Goal: Book appointment/travel/reservation

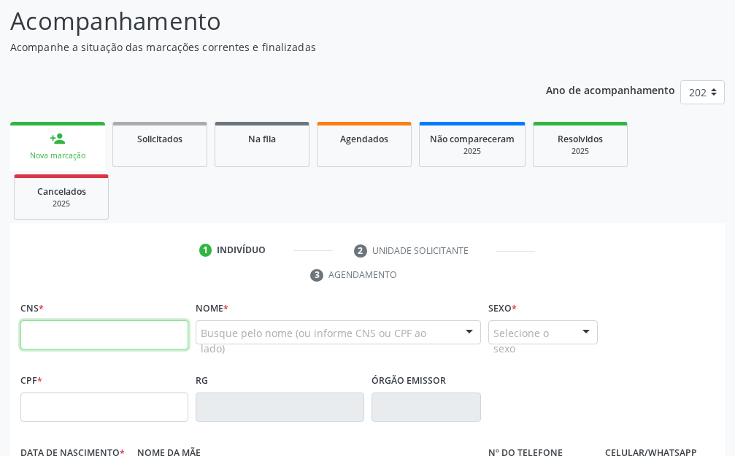
scroll to position [97, 0]
click at [108, 337] on input "text" at bounding box center [104, 334] width 168 height 29
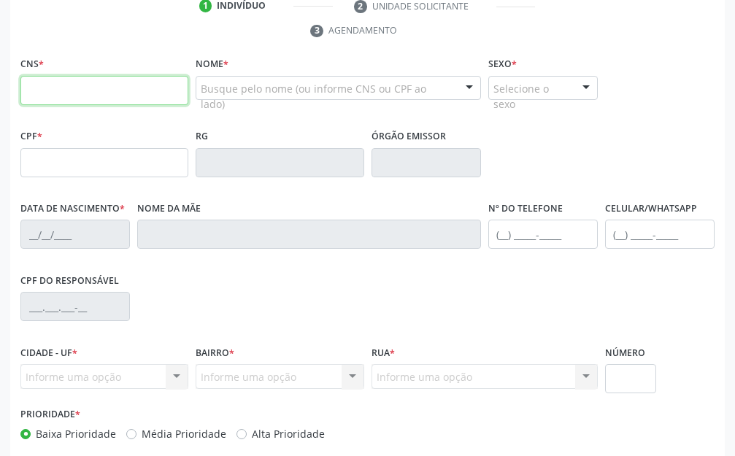
scroll to position [389, 0]
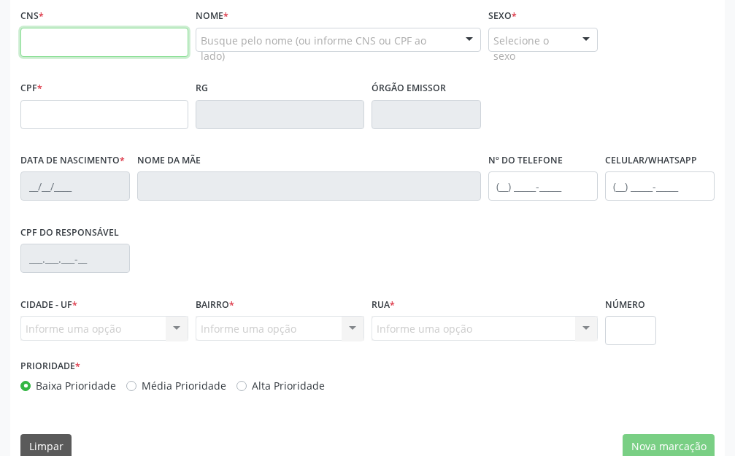
click at [53, 42] on input "text" at bounding box center [104, 42] width 168 height 29
type input "706 5013 8236 1296"
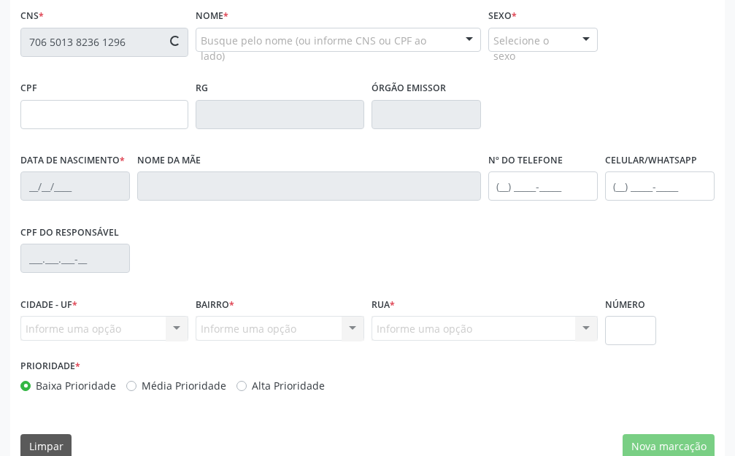
scroll to position [341, 0]
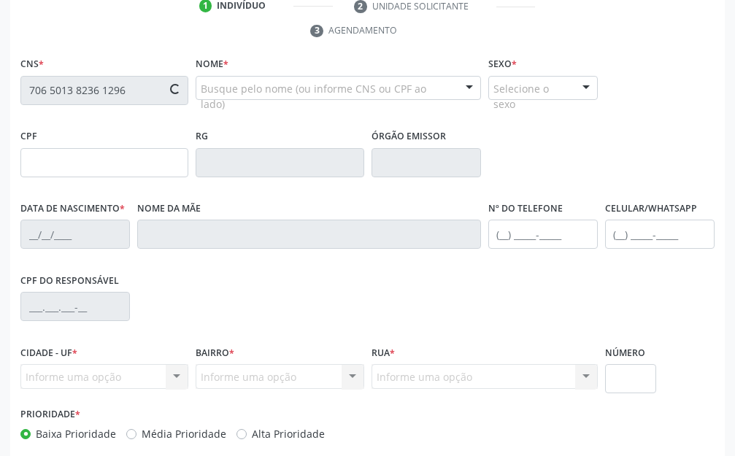
type input "728.826.974-49"
type input "[DATE]"
type input "Creuza [PERSON_NAME]"
type input "[PHONE_NUMBER]"
type input "497"
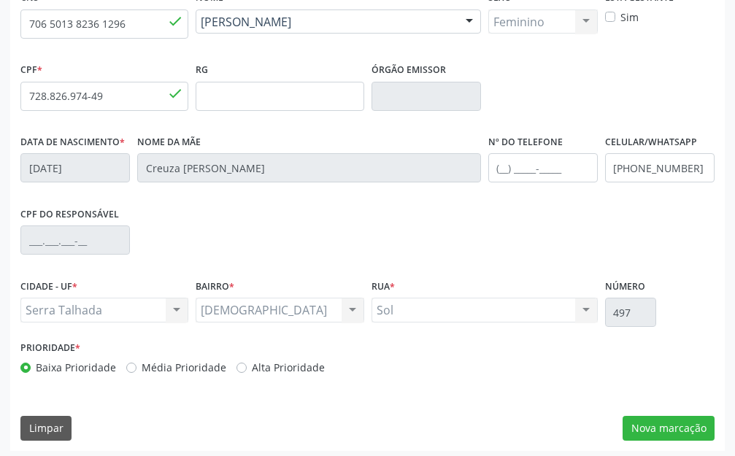
scroll to position [412, 0]
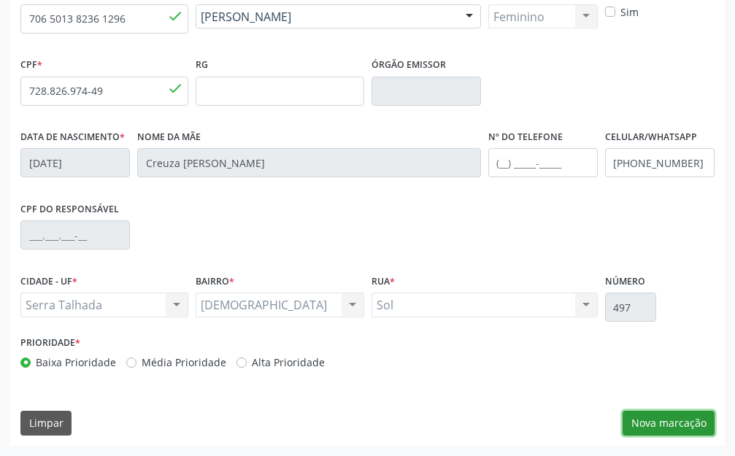
click at [699, 420] on button "Nova marcação" at bounding box center [669, 423] width 92 height 25
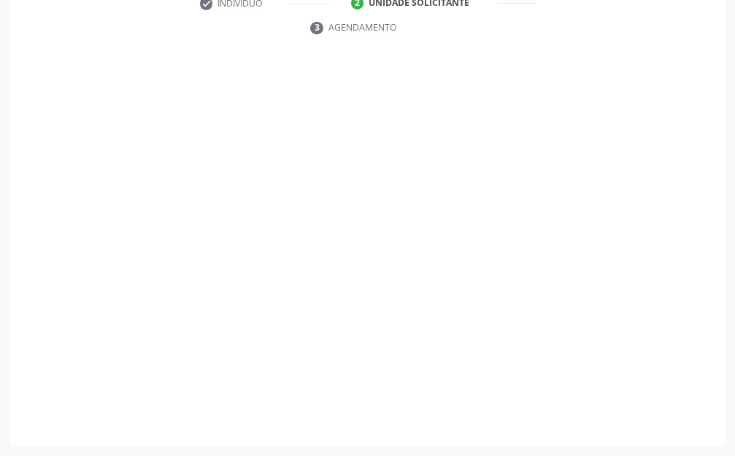
scroll to position [344, 0]
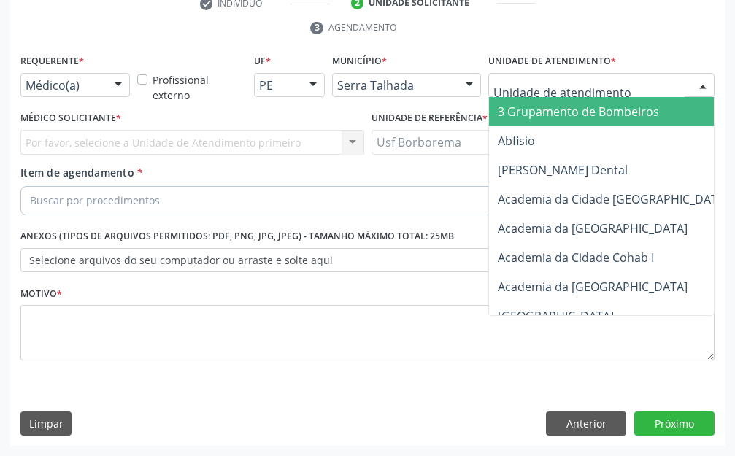
click at [523, 75] on div at bounding box center [601, 85] width 226 height 25
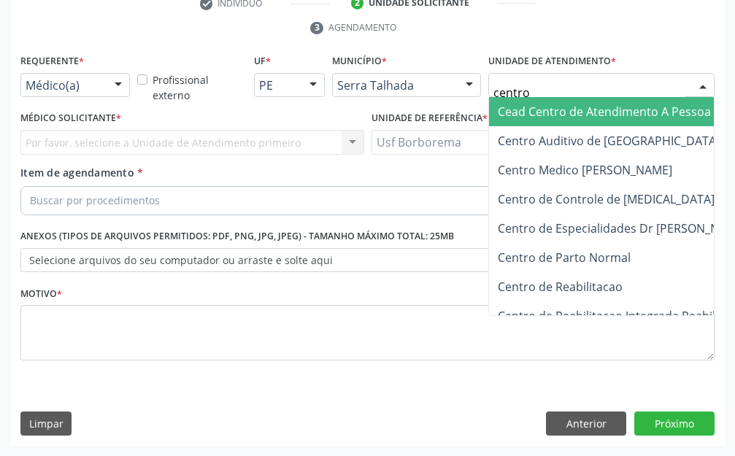
type input "centro"
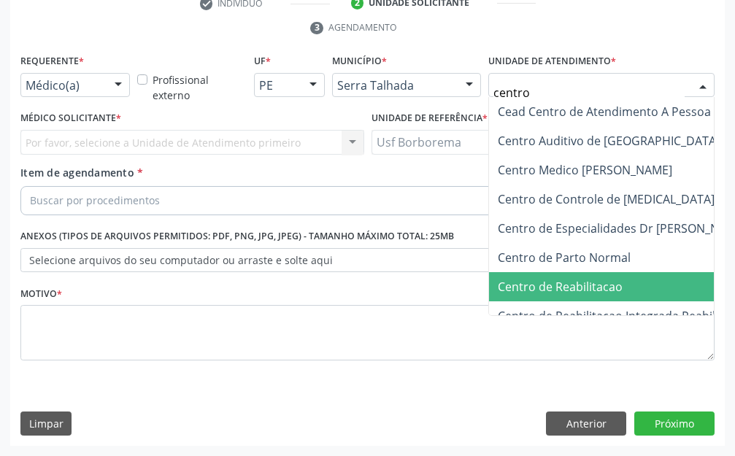
click at [588, 280] on span "Centro de Reabilitacao" at bounding box center [560, 287] width 125 height 16
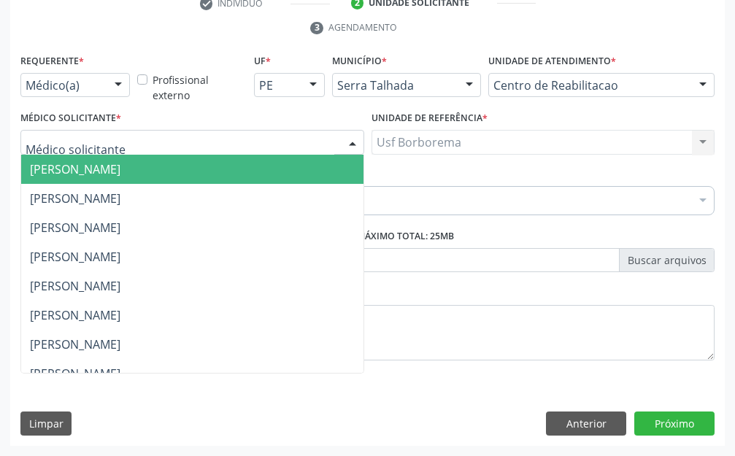
click at [59, 151] on div at bounding box center [192, 142] width 344 height 25
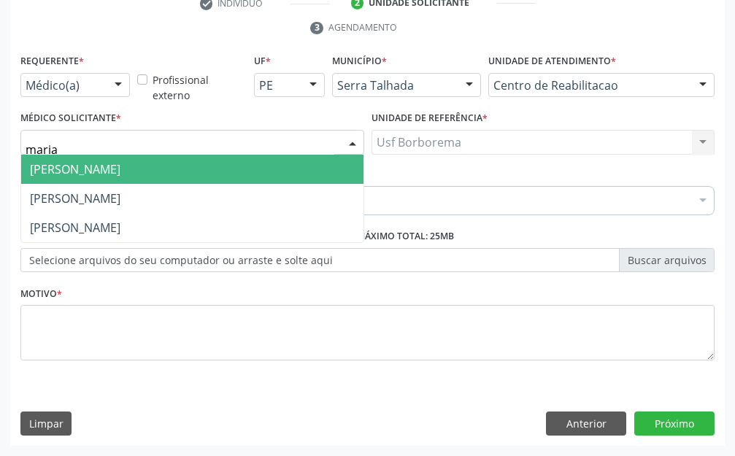
type input "maria"
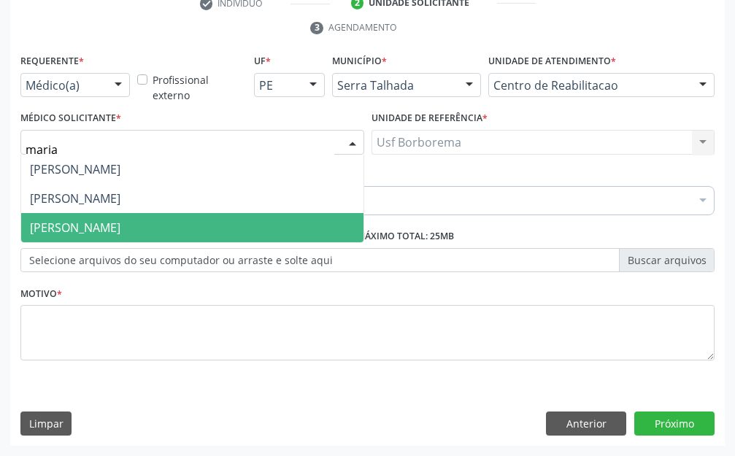
click at [57, 222] on span "[PERSON_NAME]" at bounding box center [75, 228] width 91 height 16
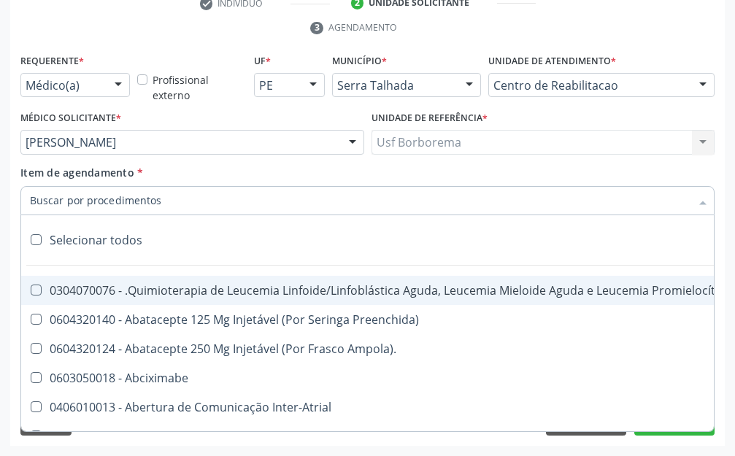
click at [85, 209] on input "Item de agendamento *" at bounding box center [360, 200] width 661 height 29
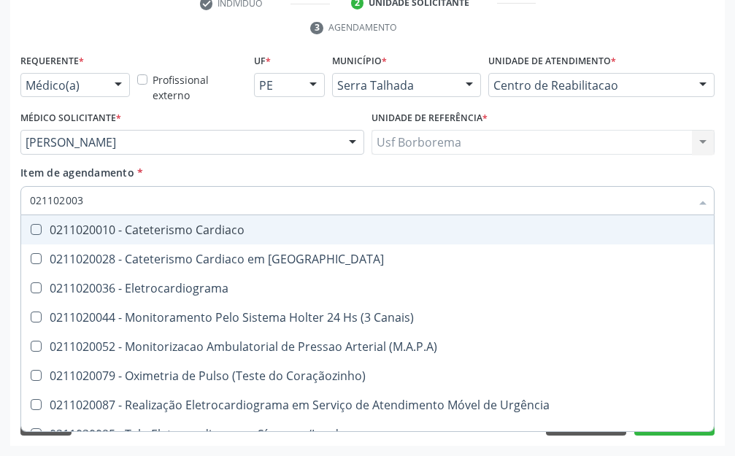
type input "0211020036"
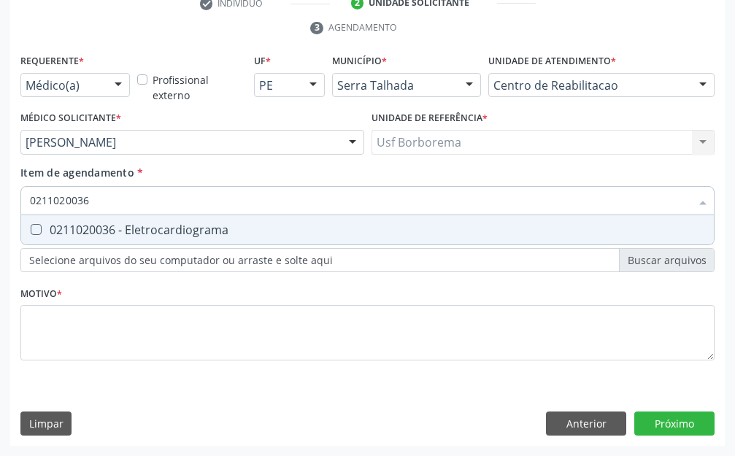
click at [107, 231] on div "0211020036 - Eletrocardiograma" at bounding box center [367, 230] width 675 height 12
checkbox Eletrocardiograma "true"
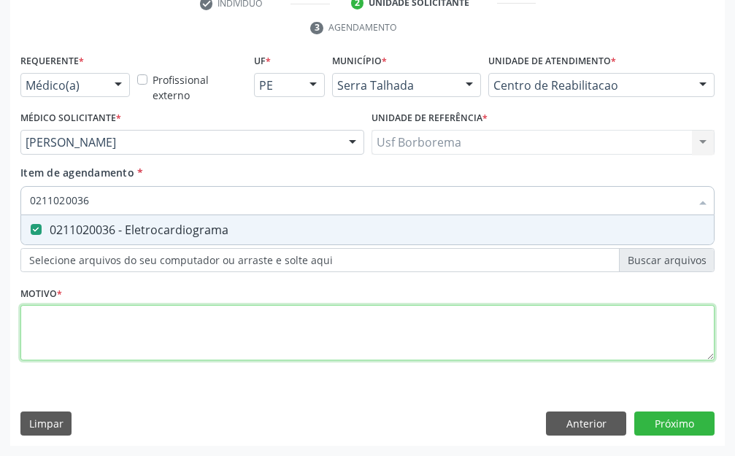
click at [109, 340] on div "Requerente * Médico(a) Médico(a) Enfermeiro(a) Paciente Nenhum resultado encont…" at bounding box center [367, 215] width 694 height 331
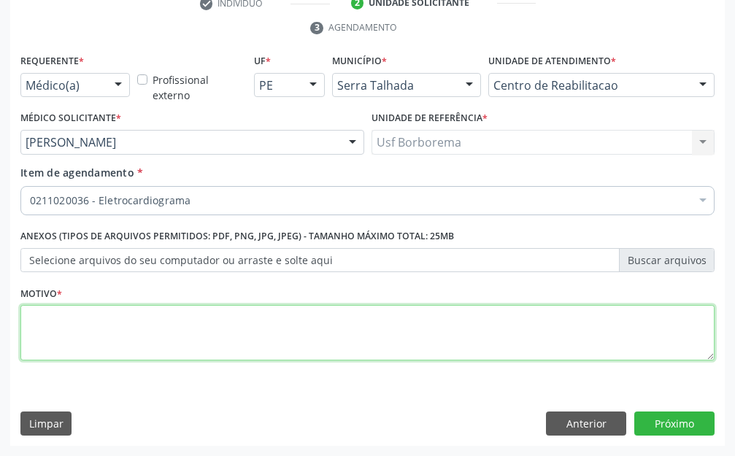
click at [109, 340] on li "Não selecionados" at bounding box center [598, 342] width 1154 height 39
type textarea "rotina"
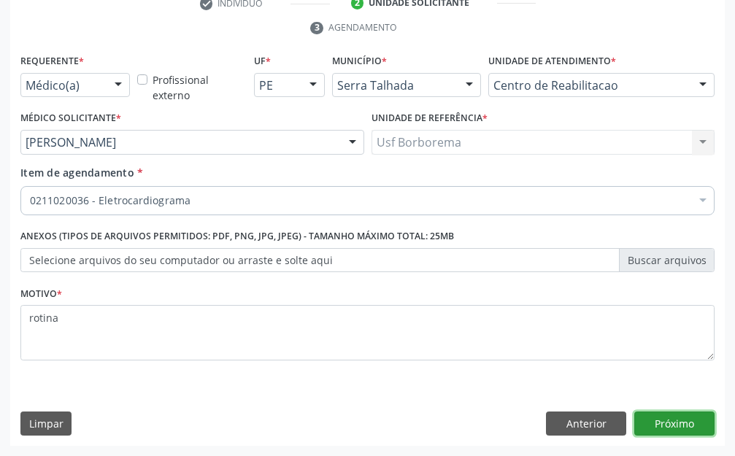
click at [689, 420] on button "Próximo" at bounding box center [674, 424] width 80 height 25
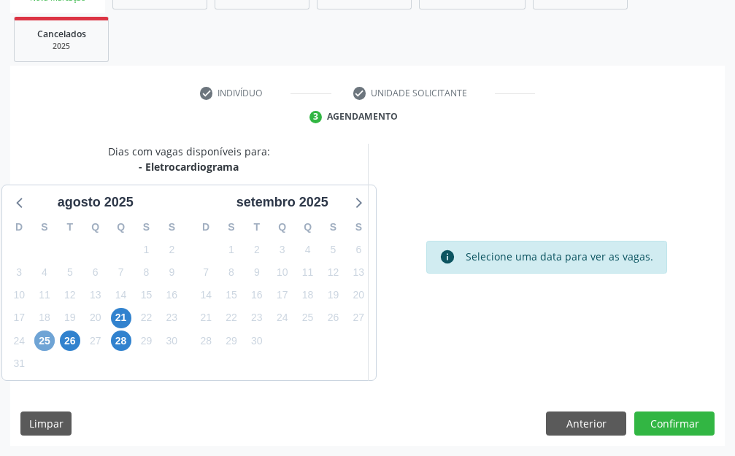
click at [45, 339] on span "25" at bounding box center [44, 341] width 20 height 20
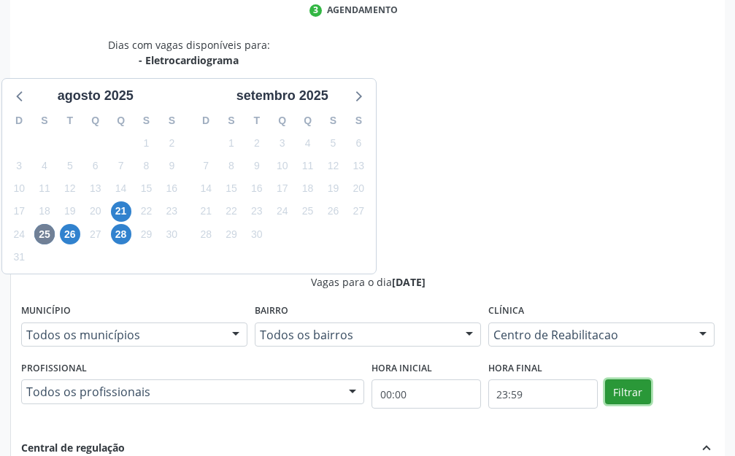
scroll to position [400, 0]
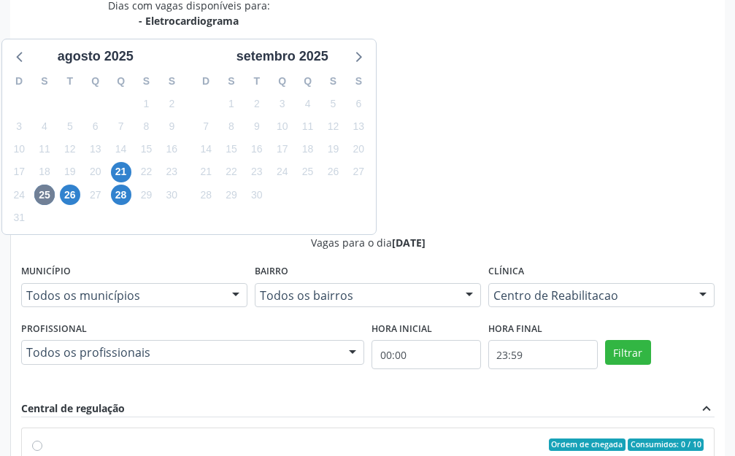
radio input "true"
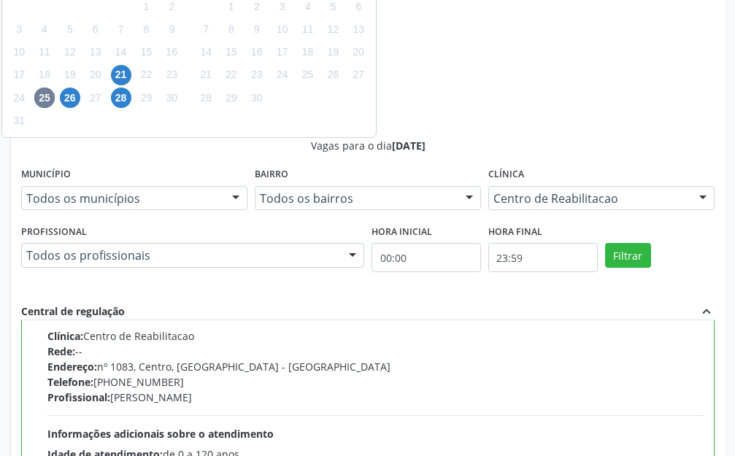
scroll to position [499, 0]
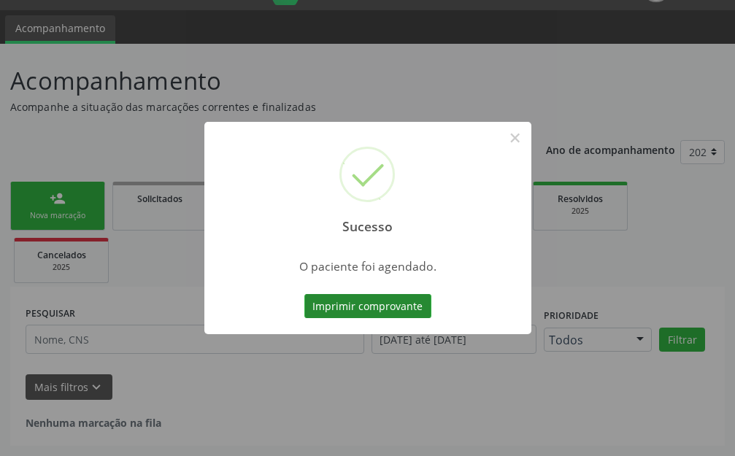
scroll to position [36, 0]
click at [337, 307] on button "Imprimir comprovante" at bounding box center [367, 306] width 127 height 25
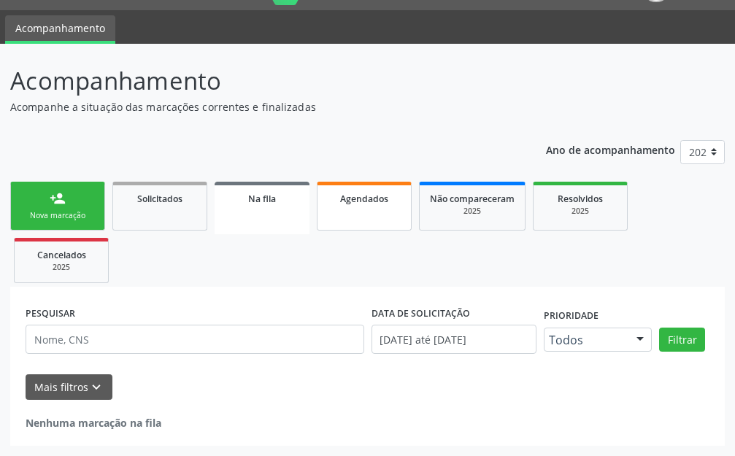
click at [377, 203] on span "Agendados" at bounding box center [364, 199] width 48 height 12
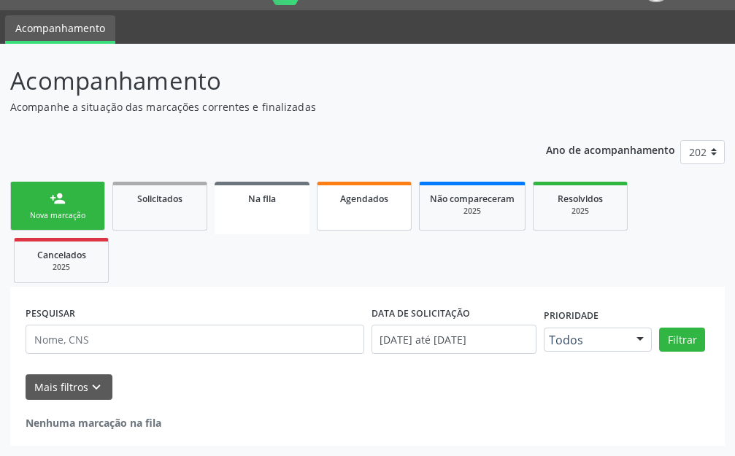
click at [377, 203] on span "Agendados" at bounding box center [364, 199] width 48 height 12
select select "7"
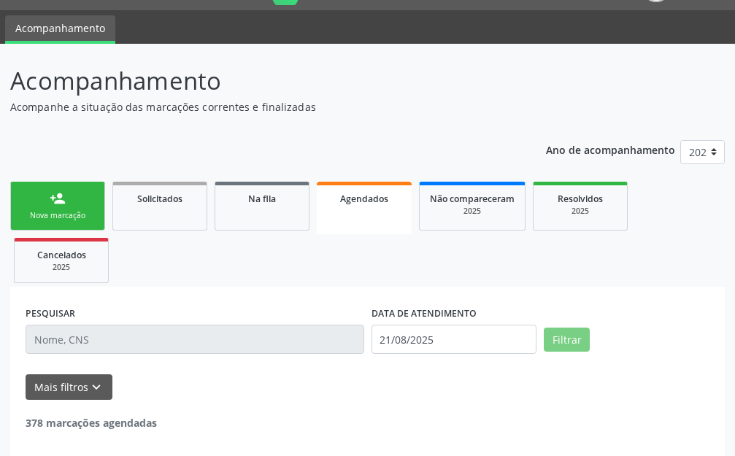
click at [377, 203] on span "Agendados" at bounding box center [364, 199] width 48 height 12
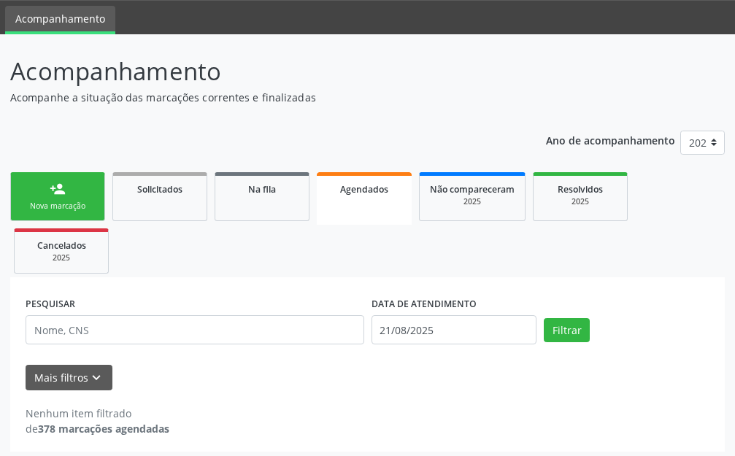
scroll to position [52, 0]
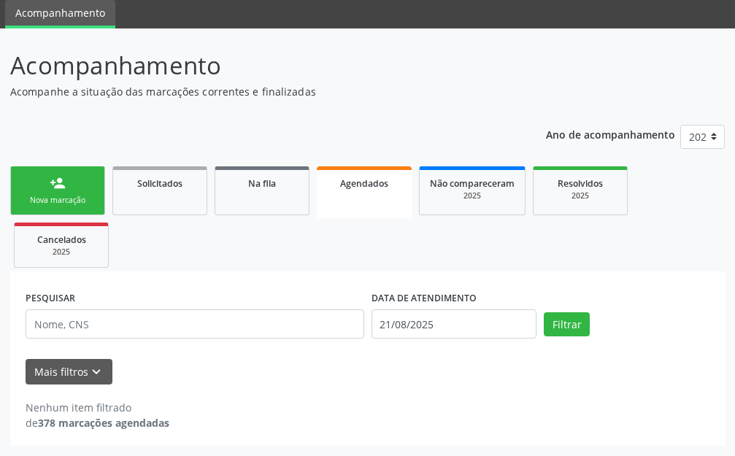
click at [352, 183] on span "Agendados" at bounding box center [364, 183] width 48 height 12
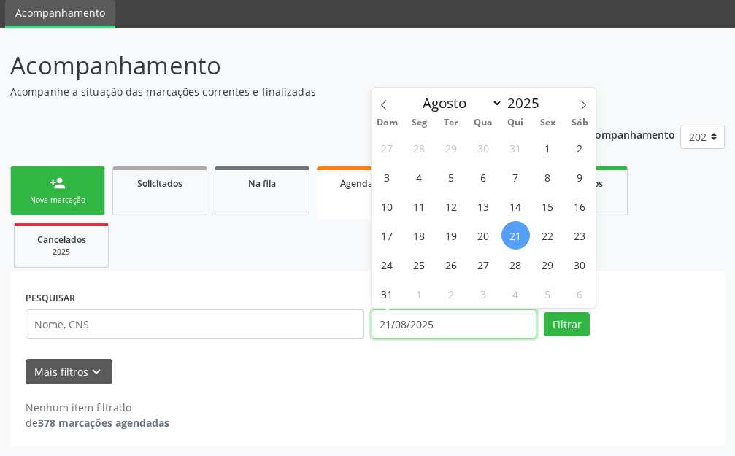
click at [474, 321] on input "21/08/2025" at bounding box center [455, 324] width 166 height 29
click at [422, 267] on span "25" at bounding box center [419, 264] width 28 height 28
type input "[DATE]"
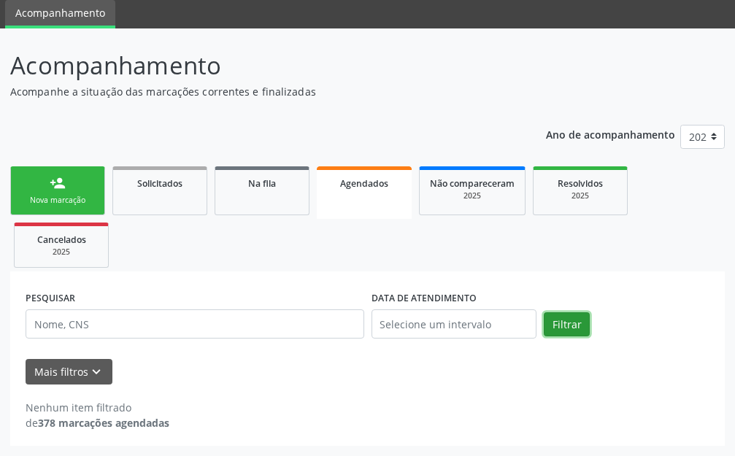
click at [564, 321] on button "Filtrar" at bounding box center [567, 324] width 46 height 25
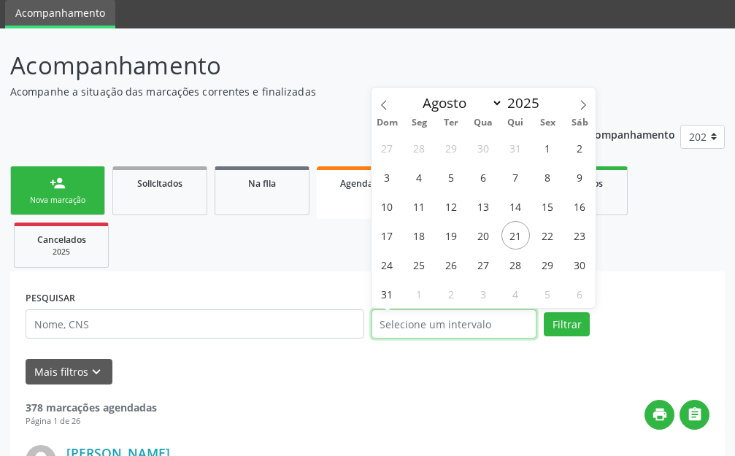
click at [467, 323] on input "text" at bounding box center [455, 324] width 166 height 29
click at [415, 269] on span "25" at bounding box center [419, 264] width 28 height 28
type input "[DATE]"
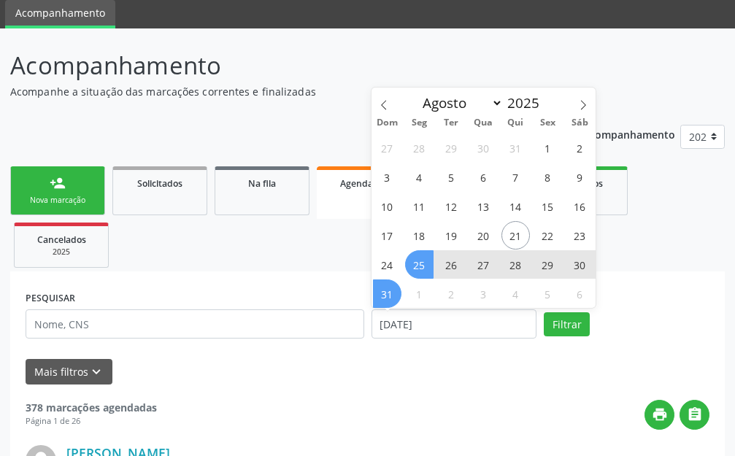
click at [396, 296] on span "31" at bounding box center [387, 294] width 28 height 28
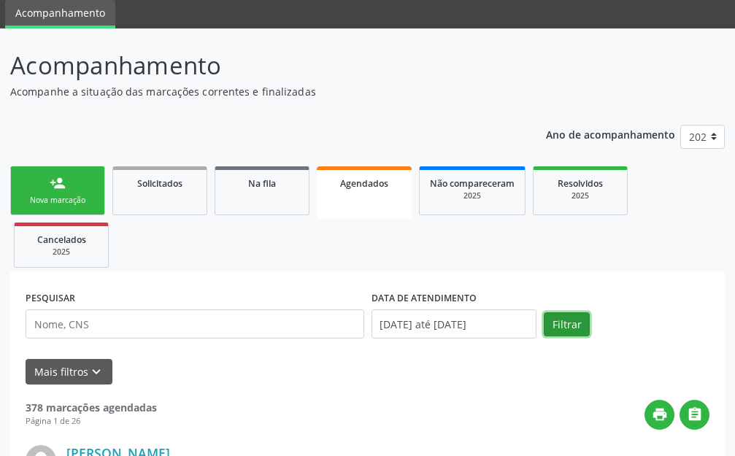
click at [554, 318] on button "Filtrar" at bounding box center [567, 324] width 46 height 25
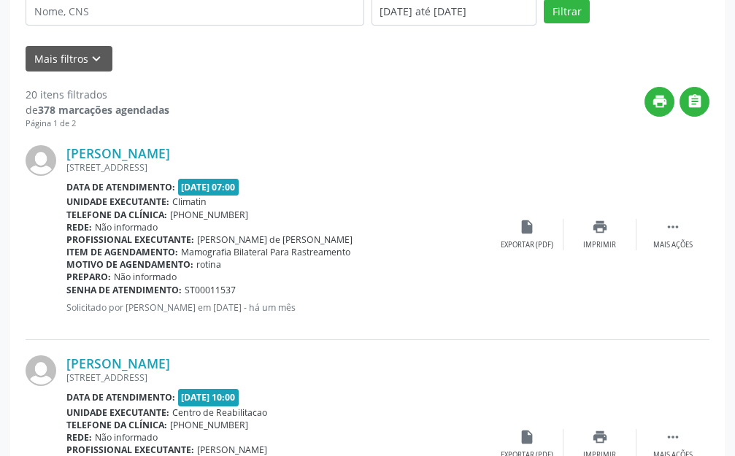
scroll to position [149, 0]
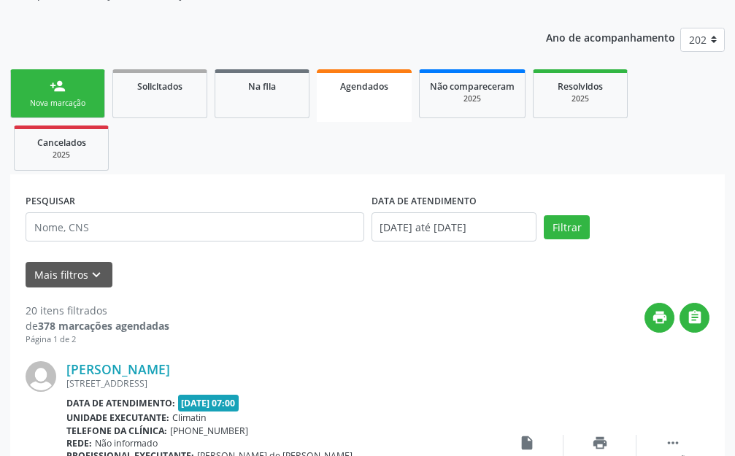
click at [372, 93] on link "Agendados" at bounding box center [364, 95] width 95 height 53
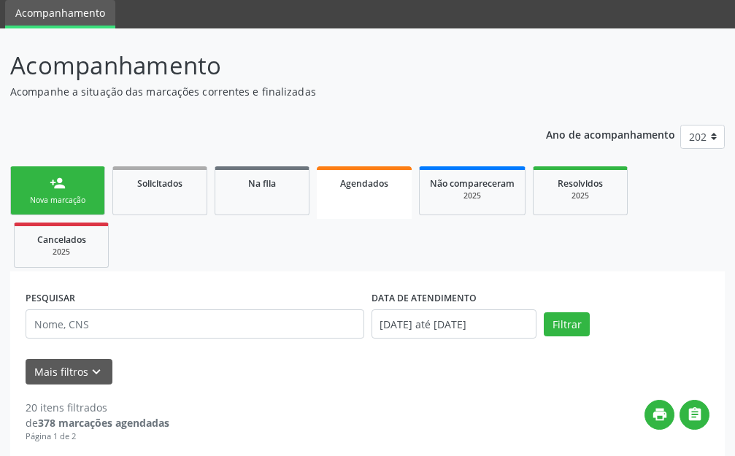
click at [372, 93] on p "Acompanhe a situação das marcações correntes e finalizadas" at bounding box center [260, 91] width 500 height 15
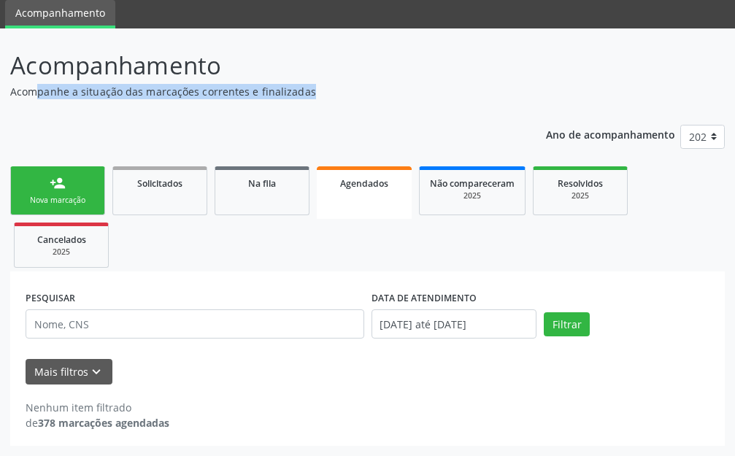
click at [372, 93] on p "Acompanhe a situação das marcações correntes e finalizadas" at bounding box center [260, 91] width 500 height 15
click at [362, 185] on span "Agendados" at bounding box center [364, 183] width 48 height 12
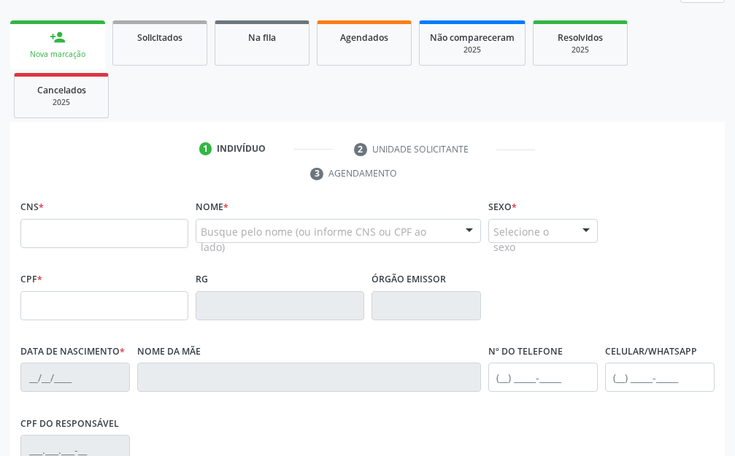
scroll to position [199, 0]
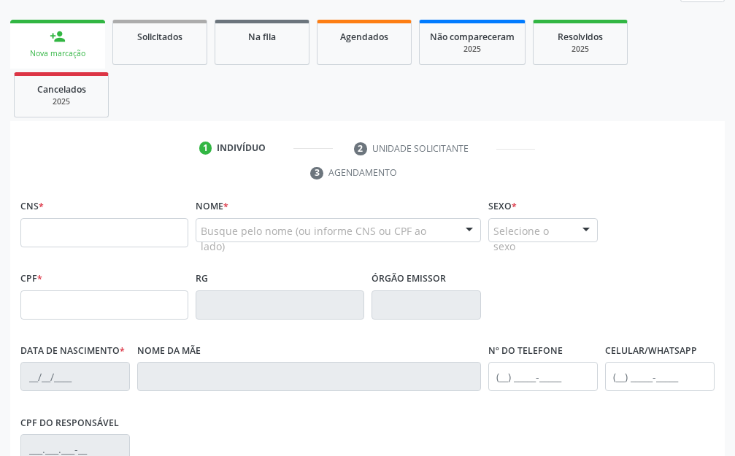
click at [114, 180] on div "1 Indivíduo 2 Unidade solicitante 3 Agendamento CNS * Nome * Busque pelo nome (…" at bounding box center [367, 398] width 715 height 523
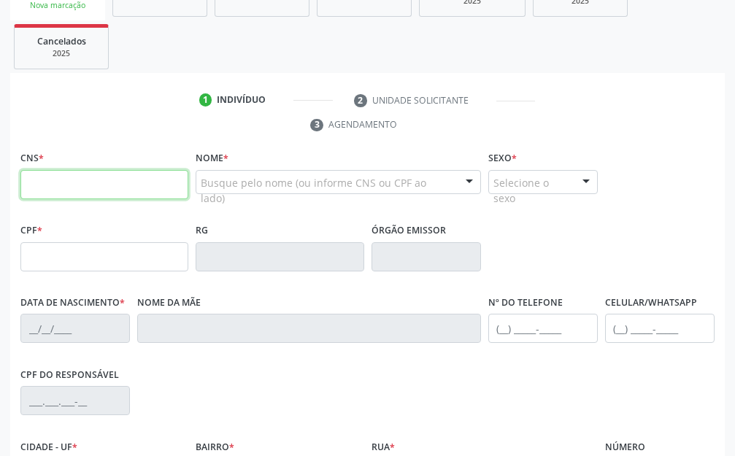
click at [92, 182] on input "text" at bounding box center [104, 184] width 168 height 29
click at [92, 183] on input "text" at bounding box center [104, 184] width 168 height 29
type input "706 0008 5616 7944"
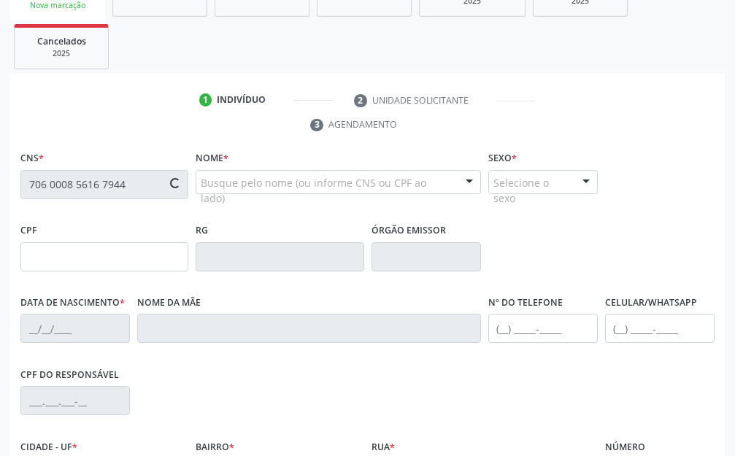
type input "901.526.624-72"
type input "07/04/1956"
type input "Antonia Gomes de Souza"
type input "(87) 99929-4684"
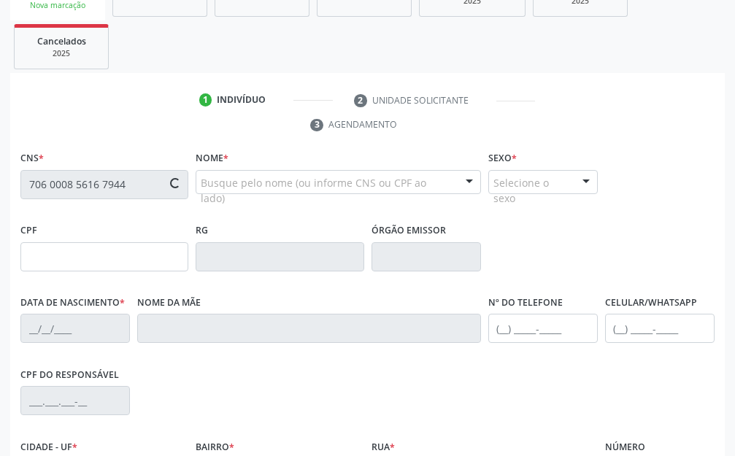
type input "417"
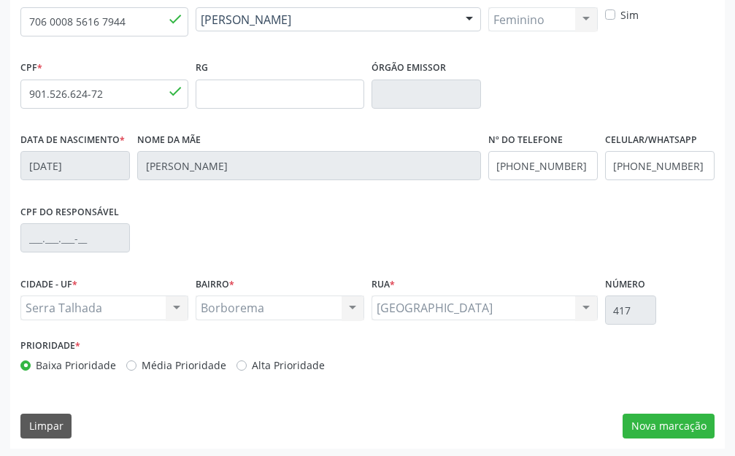
scroll to position [412, 0]
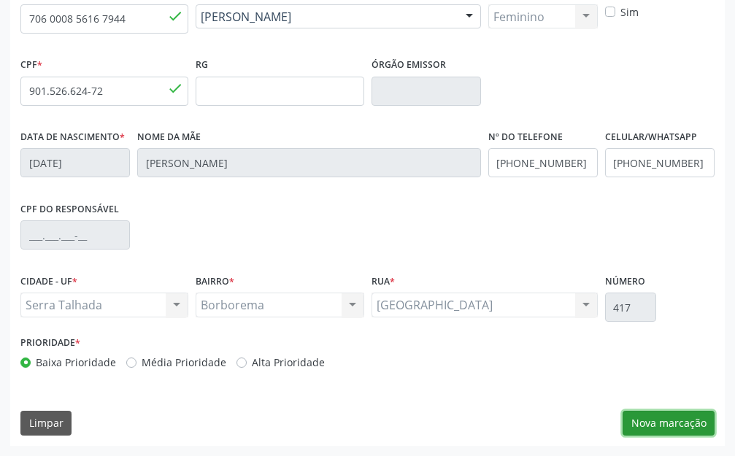
click at [677, 428] on button "Nova marcação" at bounding box center [669, 423] width 92 height 25
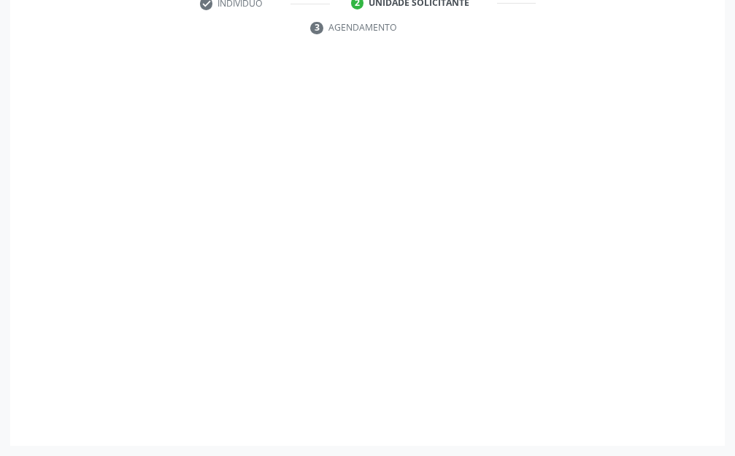
scroll to position [344, 0]
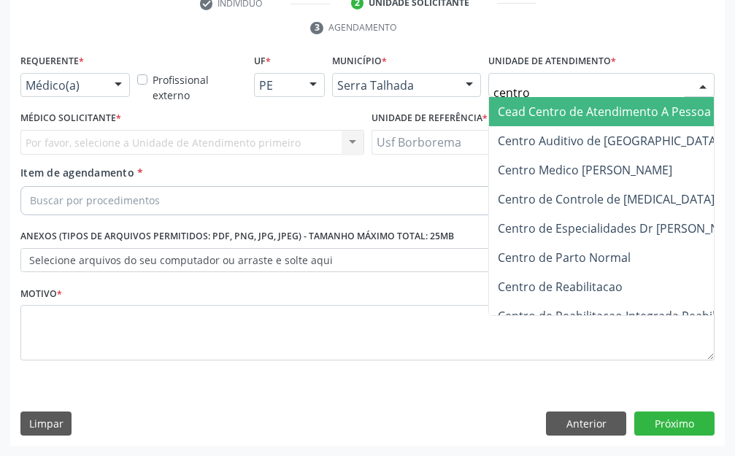
type input "centr"
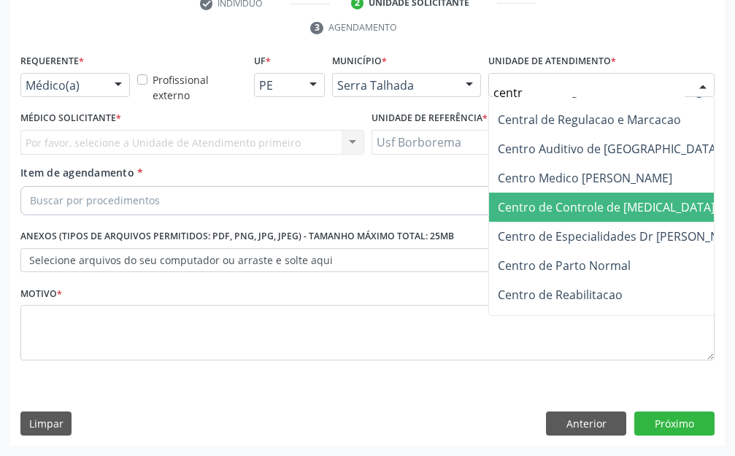
scroll to position [97, 0]
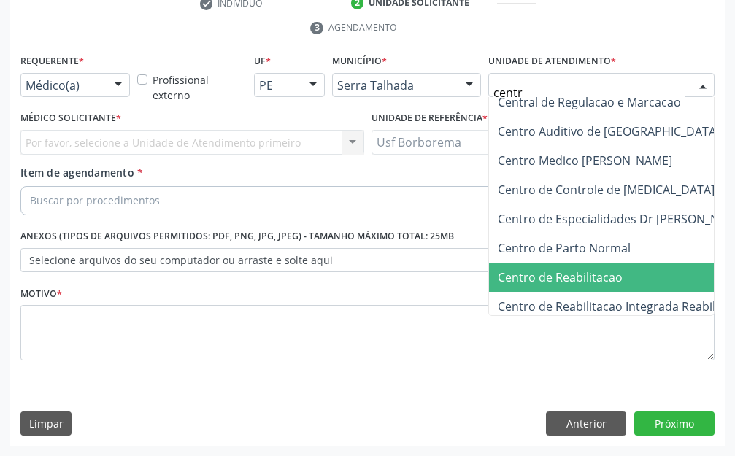
click at [558, 270] on span "Centro de Reabilitacao" at bounding box center [560, 277] width 125 height 16
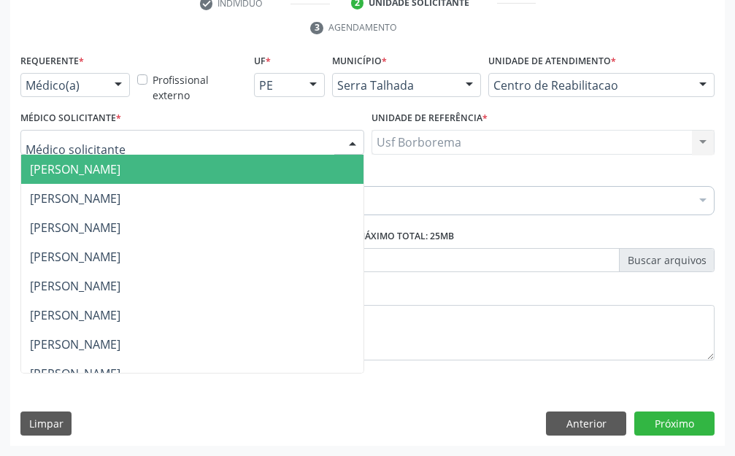
click at [204, 135] on div at bounding box center [192, 142] width 344 height 25
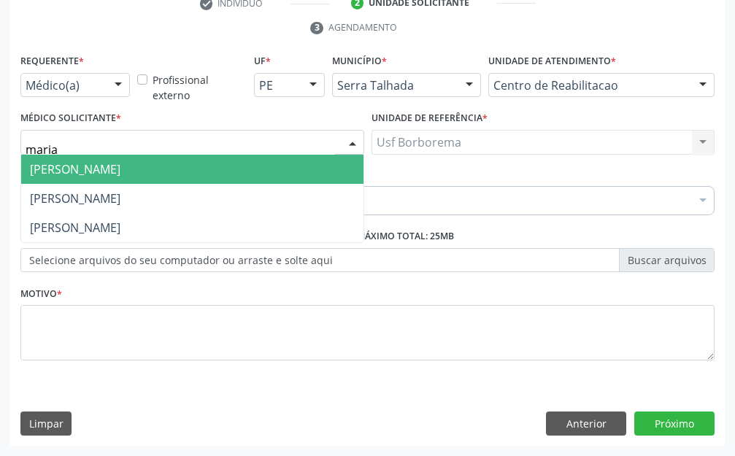
type input "maria"
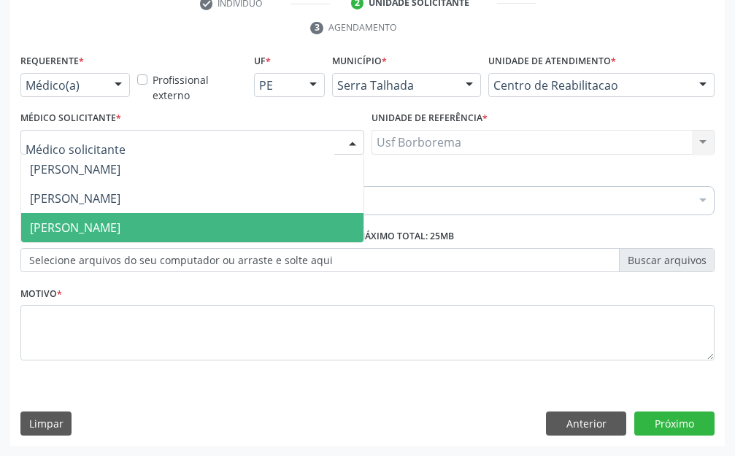
click at [155, 244] on div "Requerente * Médico(a) Médico(a) Enfermeiro(a) Paciente Nenhum resultado encont…" at bounding box center [367, 215] width 694 height 331
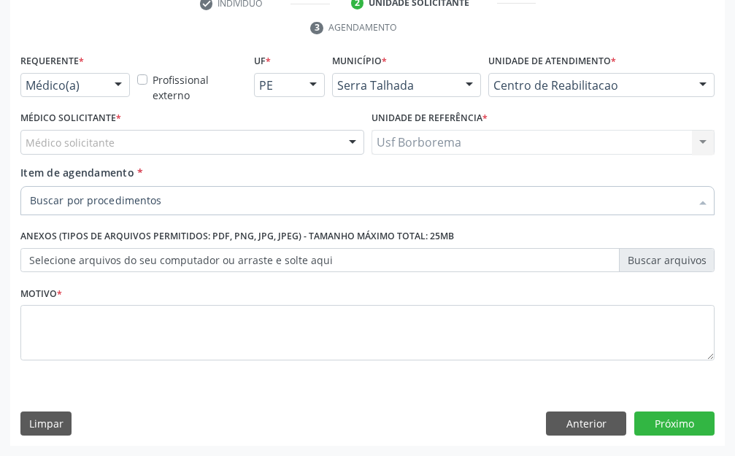
click at [116, 203] on input "Item de agendamento *" at bounding box center [360, 200] width 661 height 29
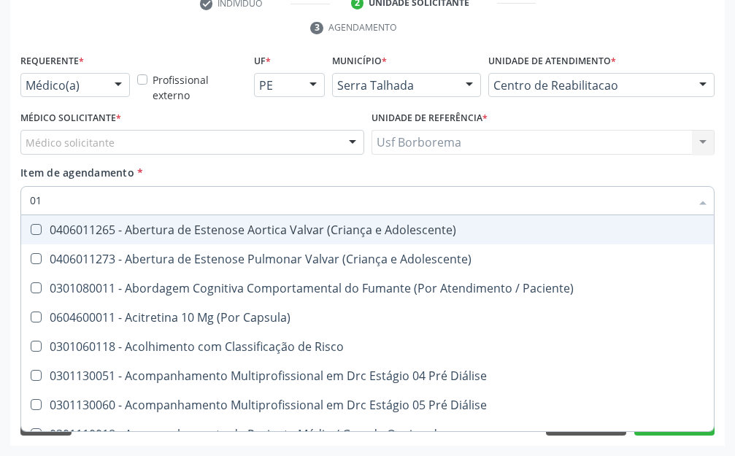
type input "0"
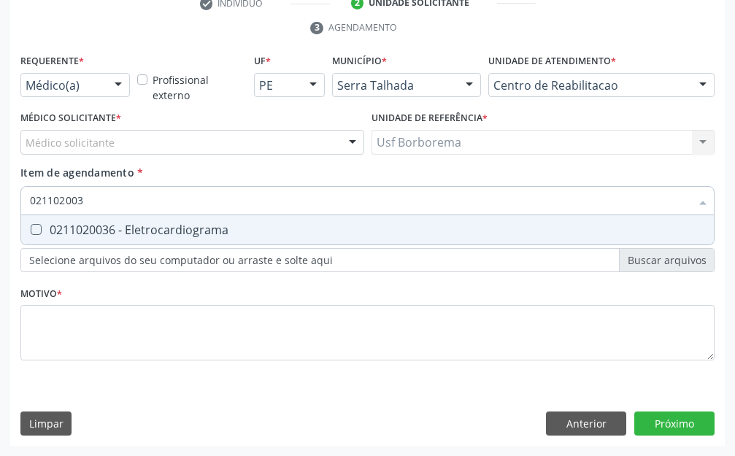
type input "0211020036"
click at [174, 224] on div "0211020036 - Eletrocardiograma" at bounding box center [367, 230] width 675 height 12
checkbox Eletrocardiograma "true"
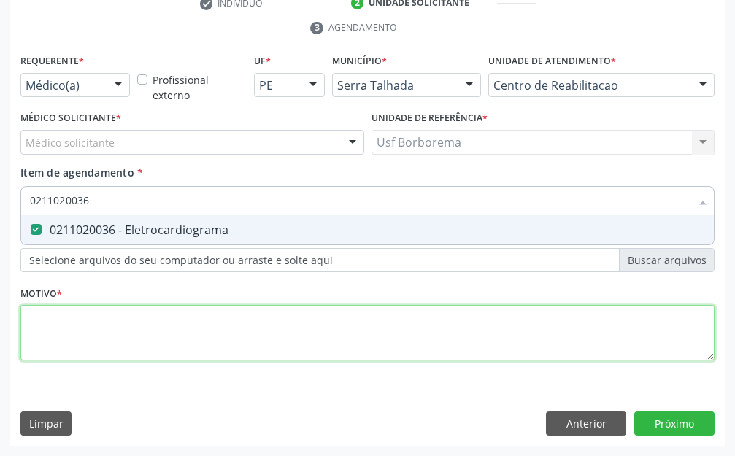
click at [80, 342] on div "Requerente * Médico(a) Médico(a) Enfermeiro(a) Paciente Nenhum resultado encont…" at bounding box center [367, 215] width 694 height 331
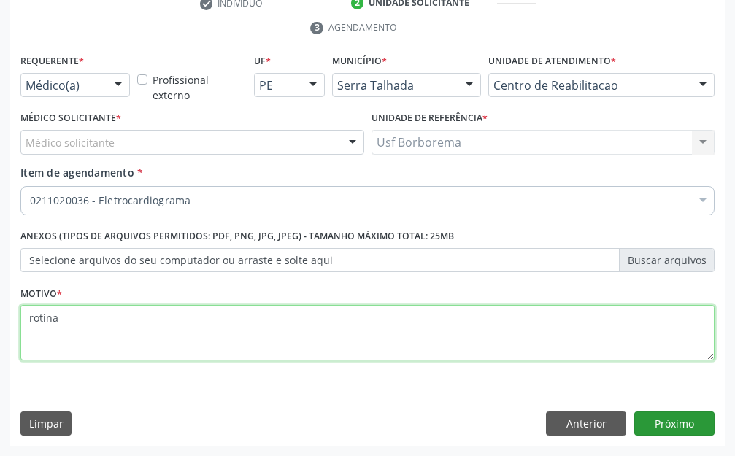
type textarea "rotina"
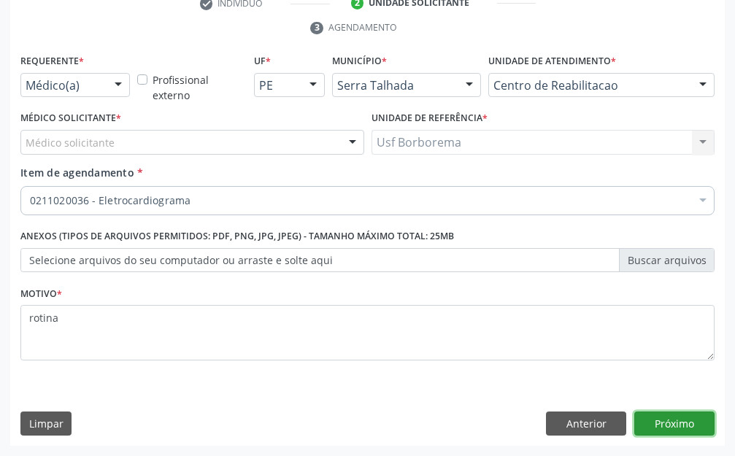
click at [671, 420] on button "Próximo" at bounding box center [674, 424] width 80 height 25
